Goal: Share content

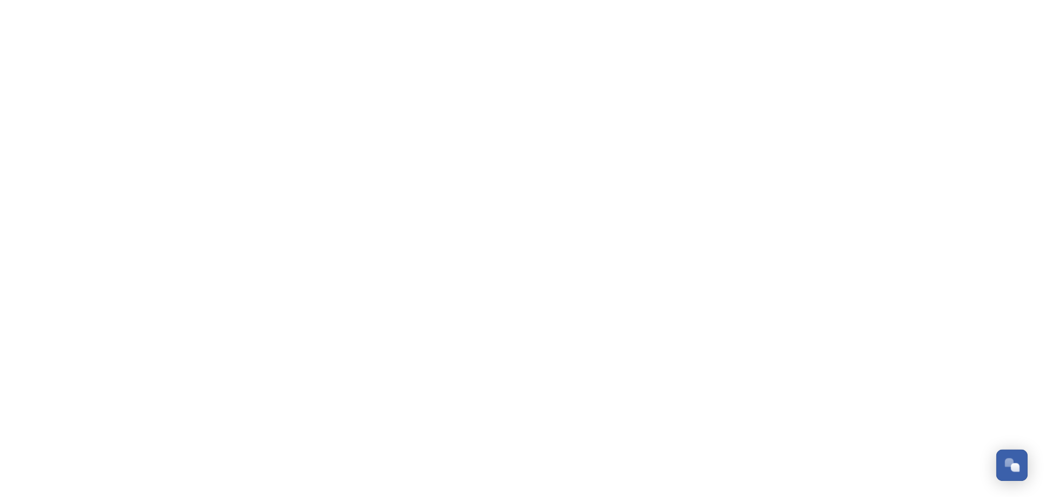
scroll to position [4907, 0]
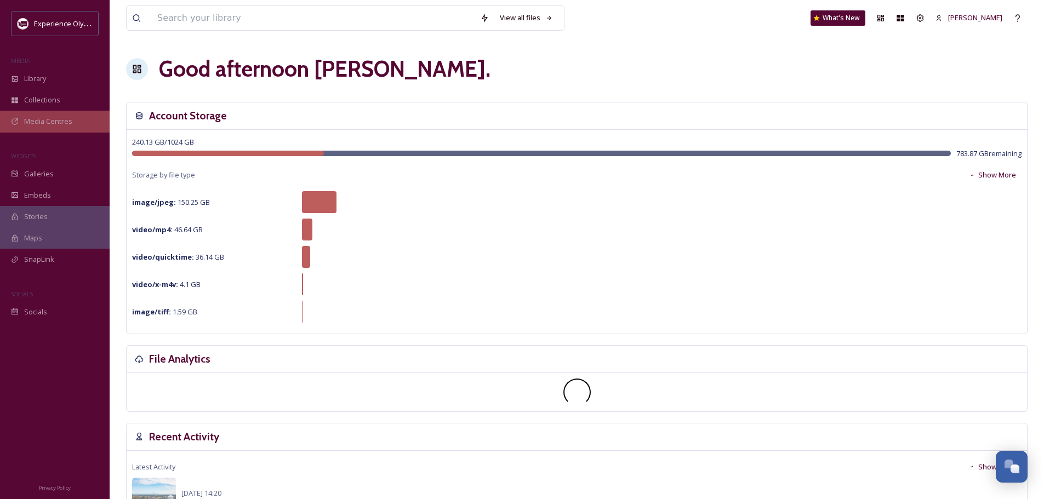
click at [49, 122] on span "Media Centres" at bounding box center [48, 121] width 48 height 10
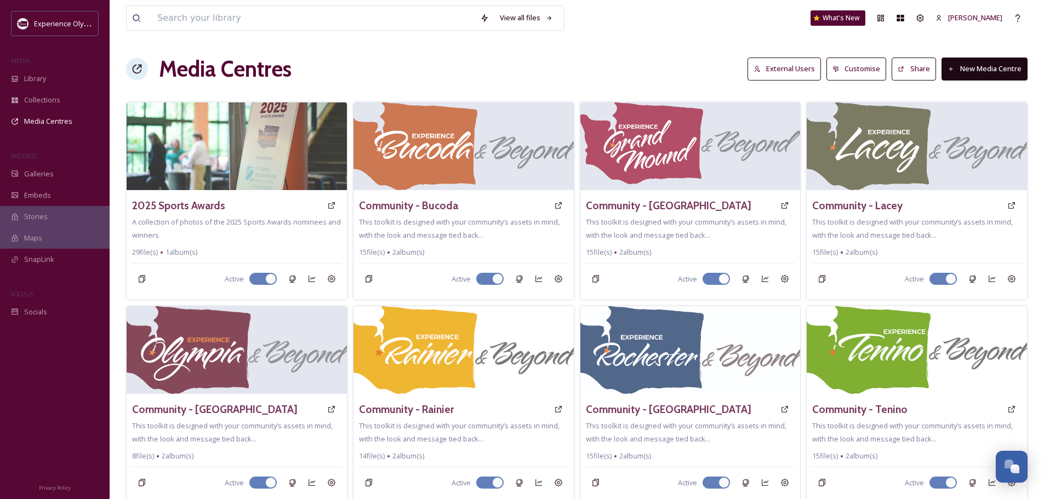
scroll to position [296, 0]
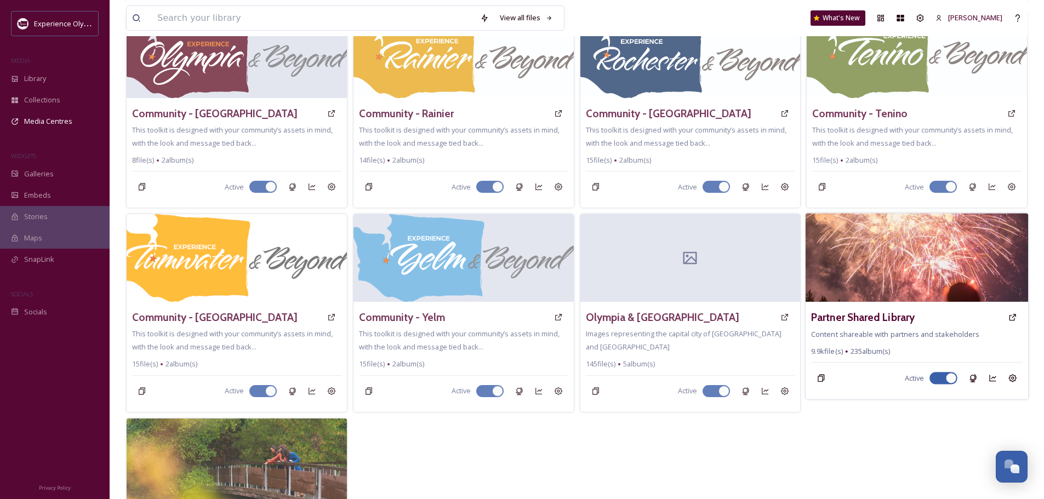
click at [889, 228] on img at bounding box center [916, 258] width 222 height 89
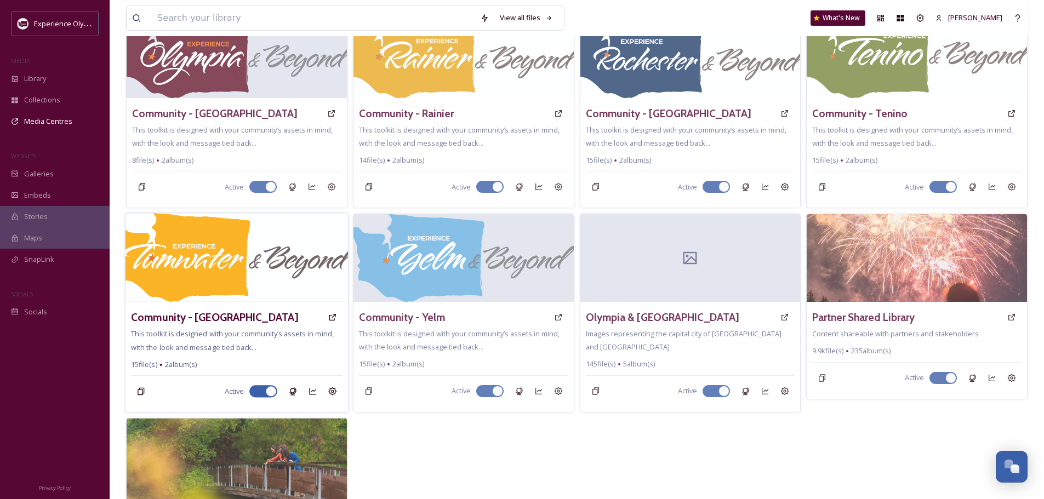
click at [851, 313] on h3 "Partner Shared Library" at bounding box center [863, 318] width 102 height 16
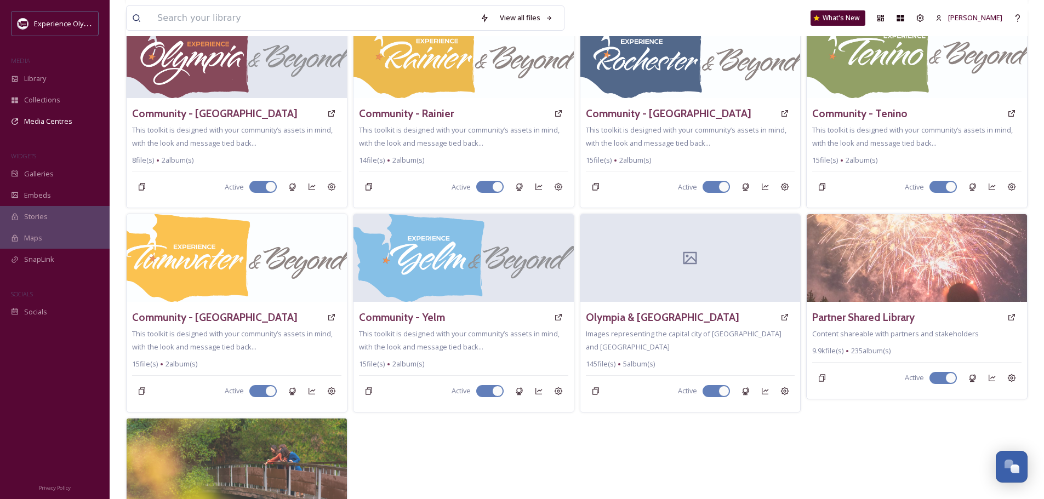
click at [866, 316] on h3 "Partner Shared Library" at bounding box center [863, 318] width 102 height 16
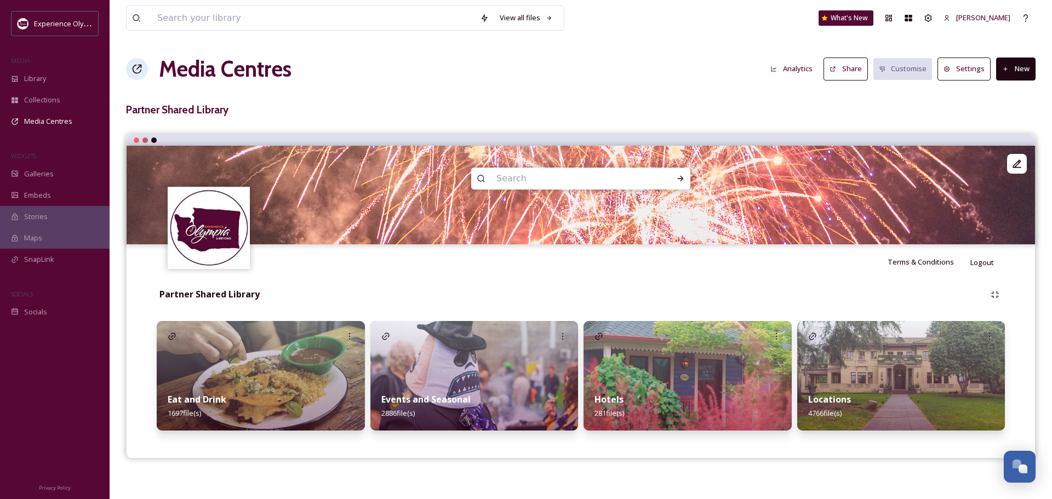
click at [456, 399] on strong "Events and Seasonal" at bounding box center [425, 399] width 89 height 12
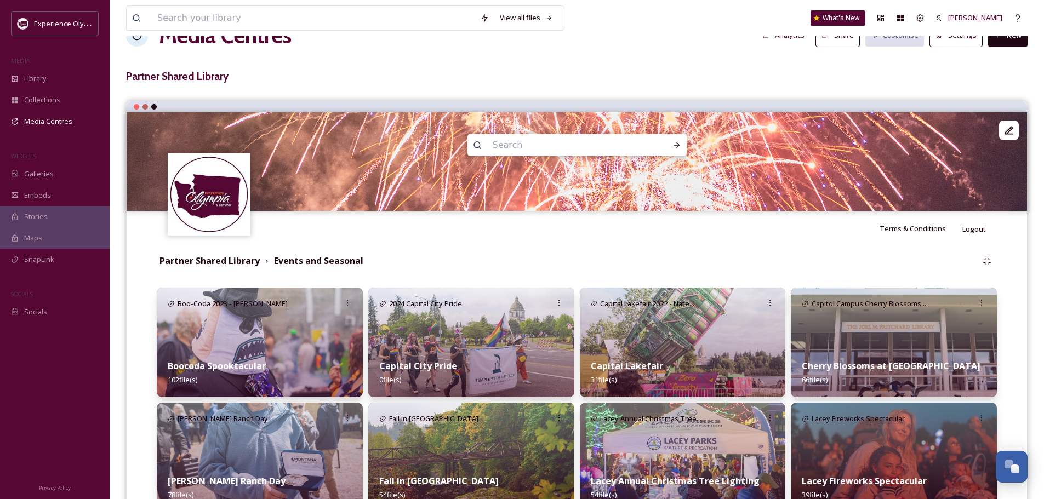
scroll to position [55, 0]
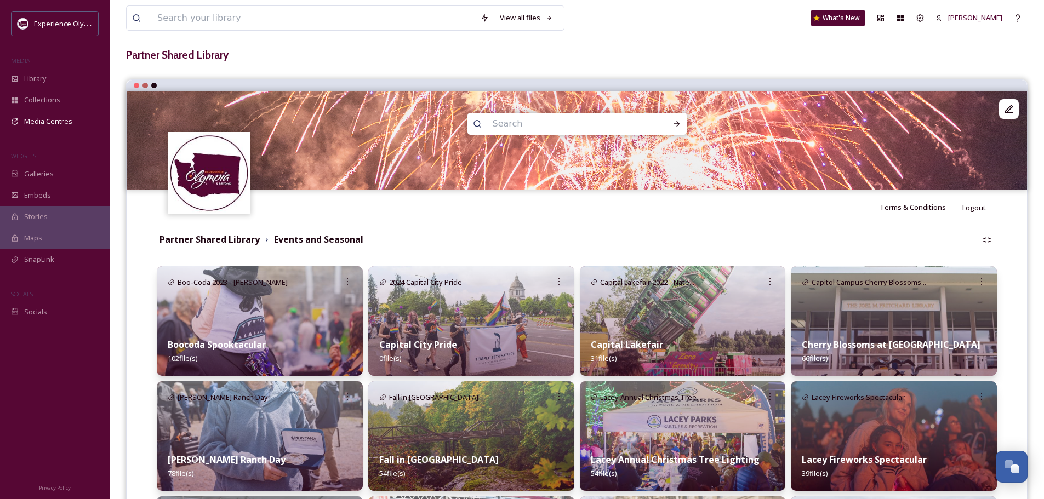
click at [316, 321] on img at bounding box center [260, 321] width 206 height 110
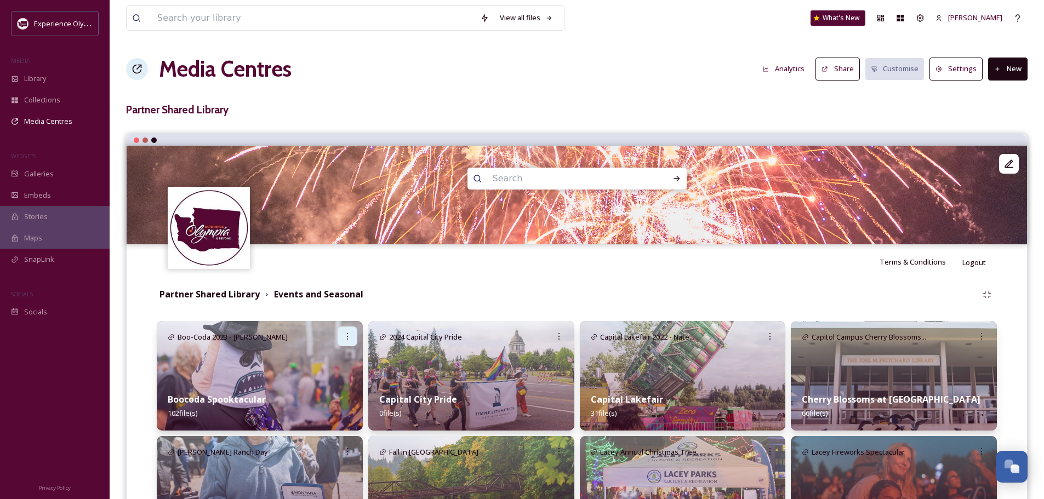
click at [352, 333] on div at bounding box center [347, 337] width 20 height 20
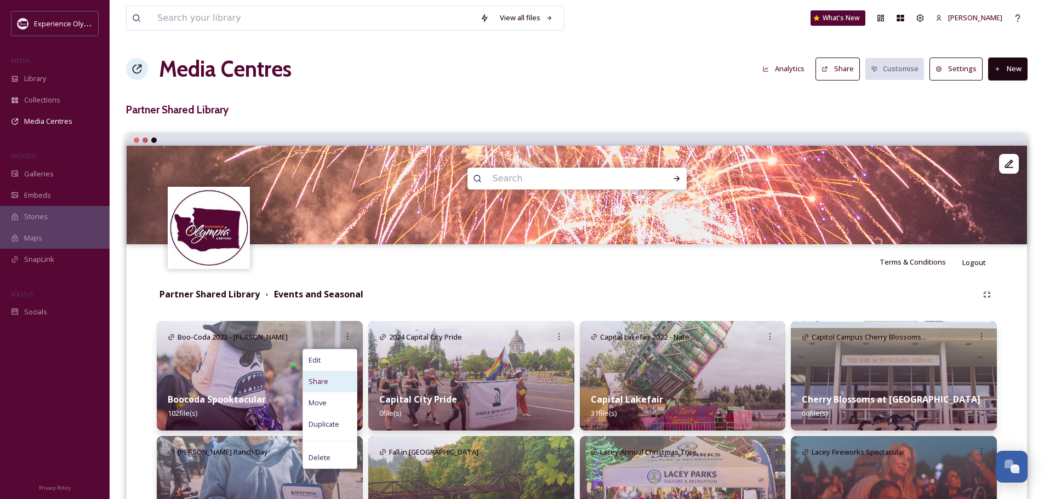
click at [313, 379] on span "Share" at bounding box center [318, 381] width 20 height 10
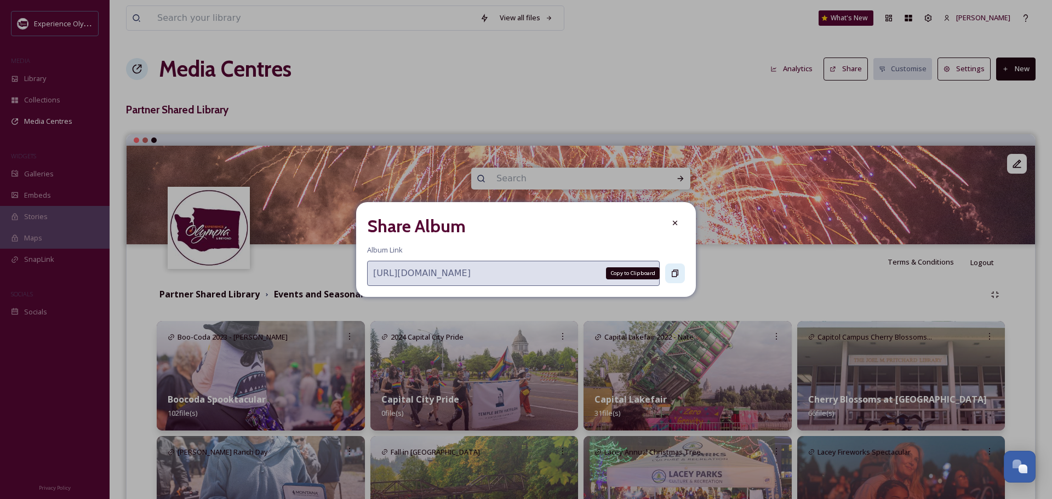
click at [679, 273] on div "Copy to Clipboard" at bounding box center [675, 274] width 20 height 20
click at [674, 220] on icon at bounding box center [675, 223] width 9 height 9
